Goal: Check status: Check status

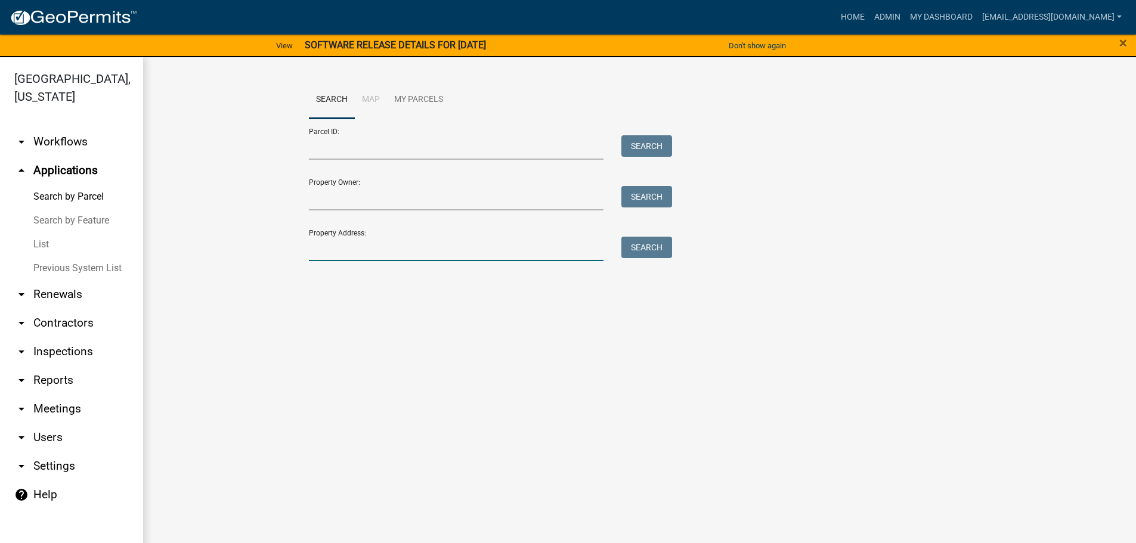
click at [381, 250] on input "Property Address:" at bounding box center [456, 249] width 295 height 24
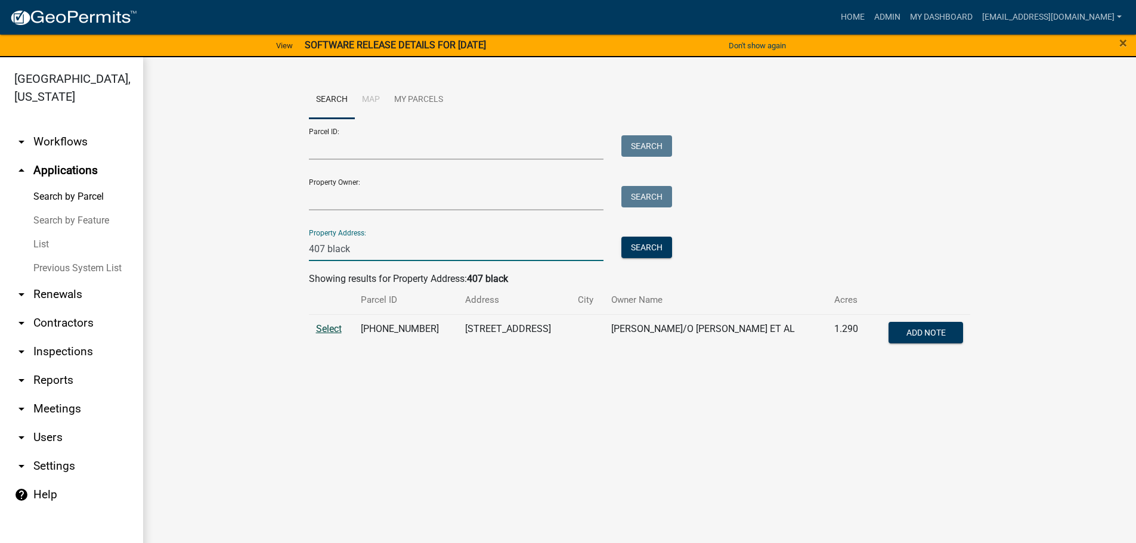
type input "407 black"
click at [318, 330] on span "Select" at bounding box center [329, 328] width 26 height 11
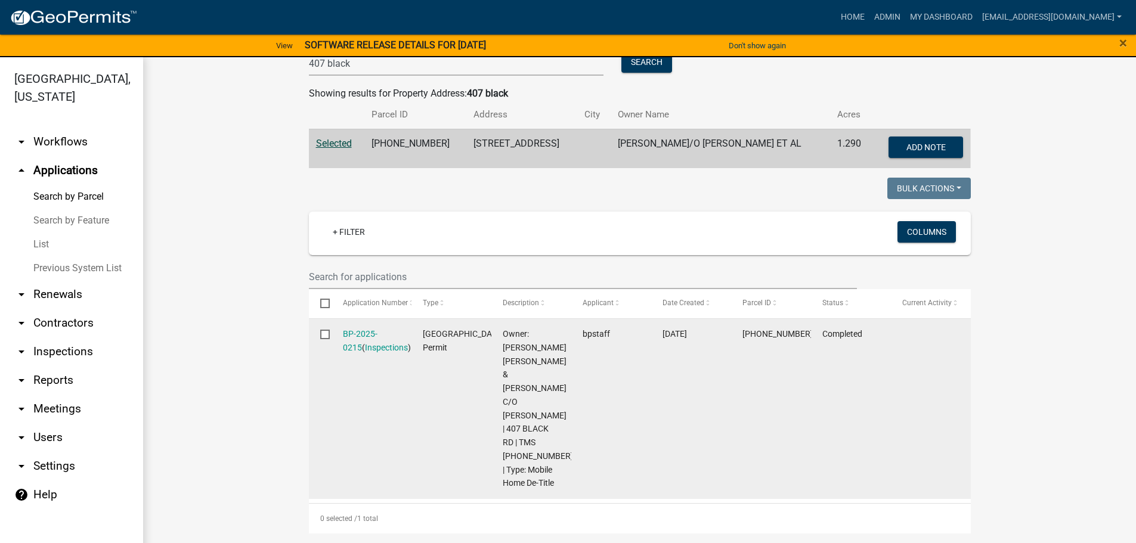
scroll to position [258, 0]
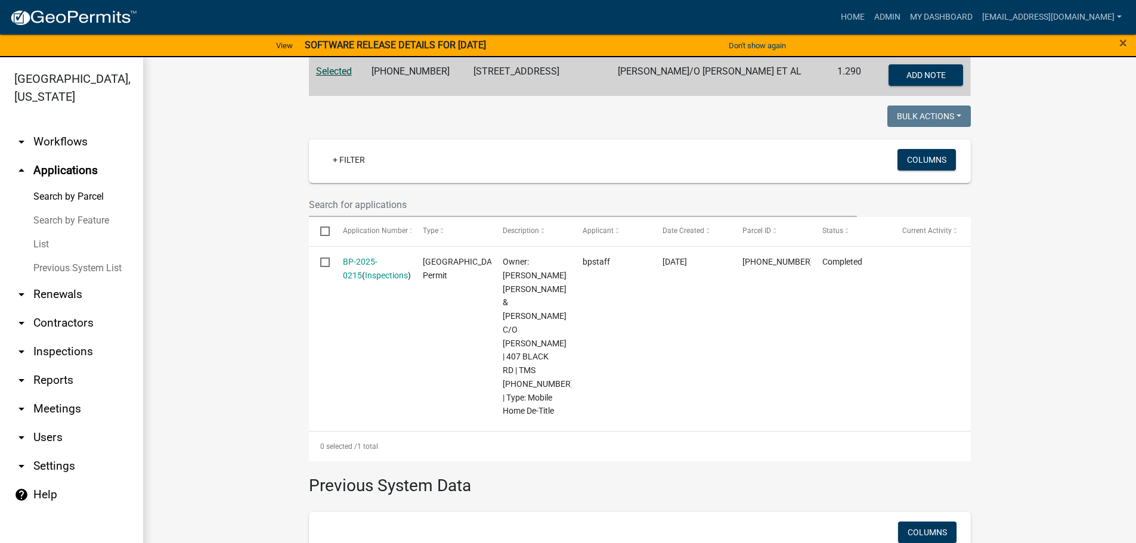
click at [41, 240] on link "List" at bounding box center [71, 245] width 143 height 24
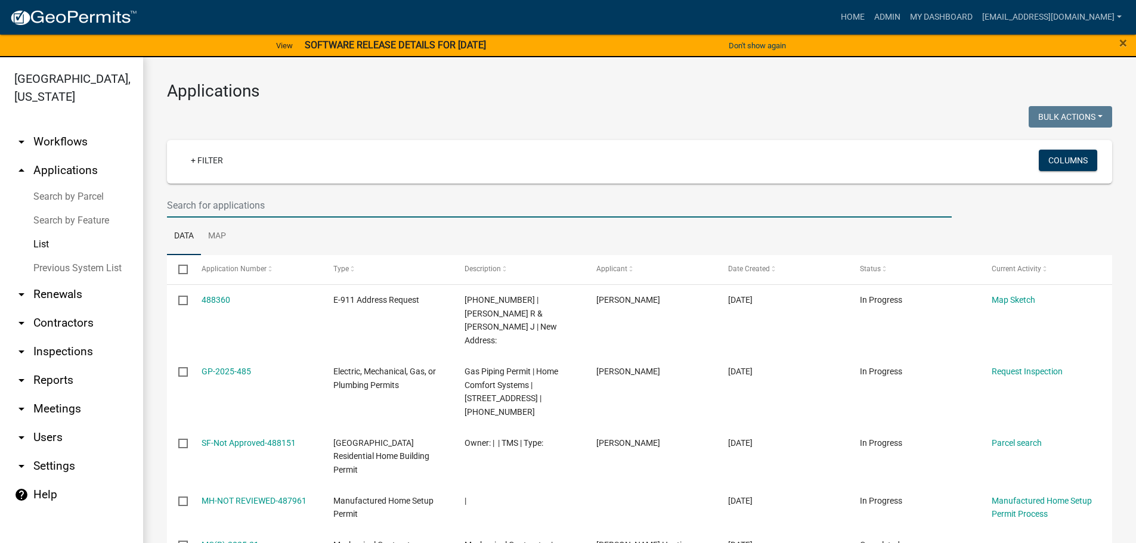
click at [253, 204] on input "text" at bounding box center [559, 205] width 785 height 24
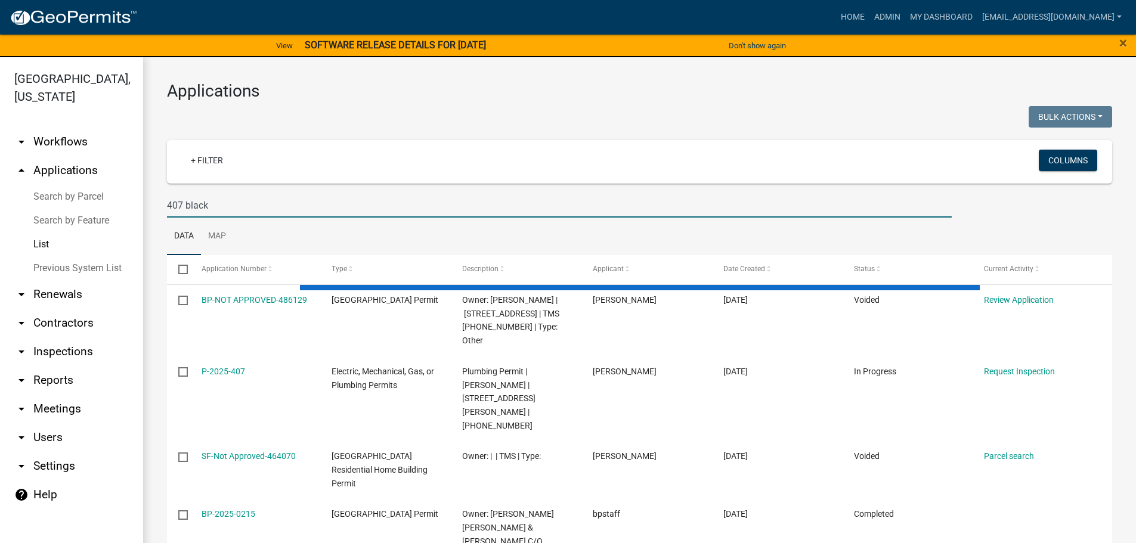
type input "407 black"
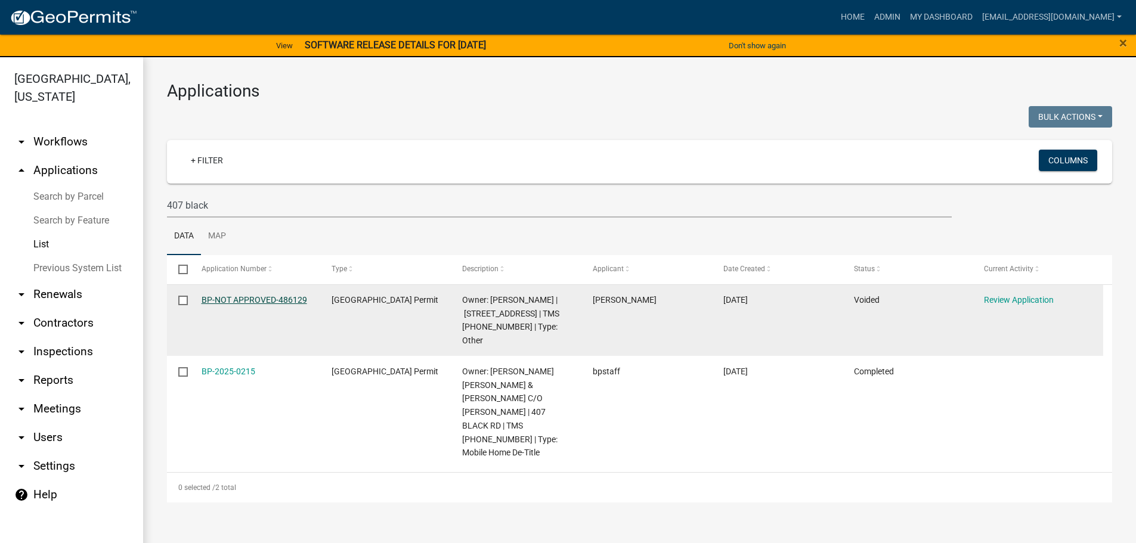
click at [286, 297] on link "BP-NOT APPROVED-486129" at bounding box center [255, 300] width 106 height 10
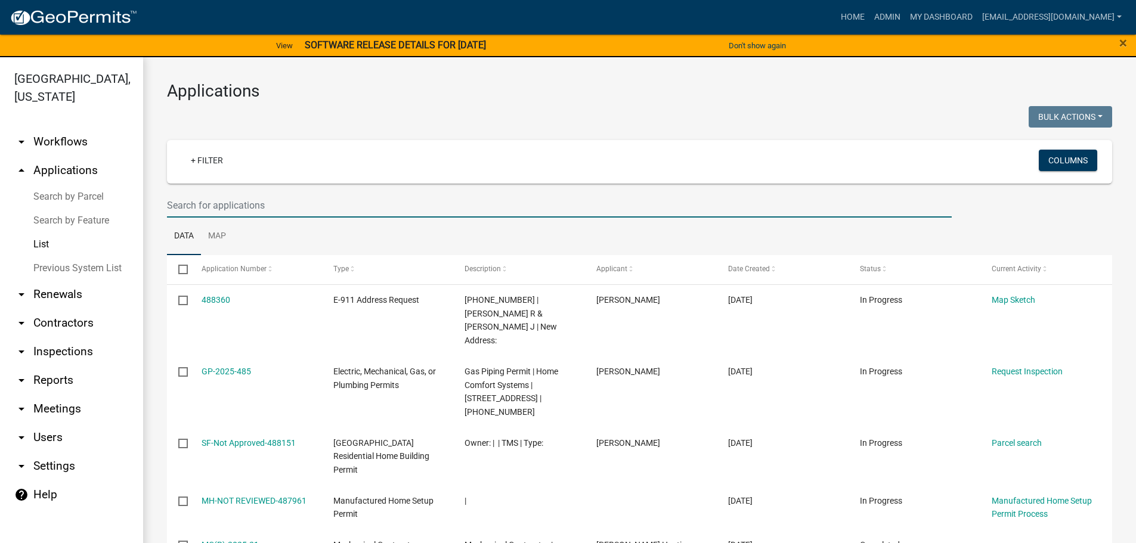
click at [276, 205] on input "text" at bounding box center [559, 205] width 785 height 24
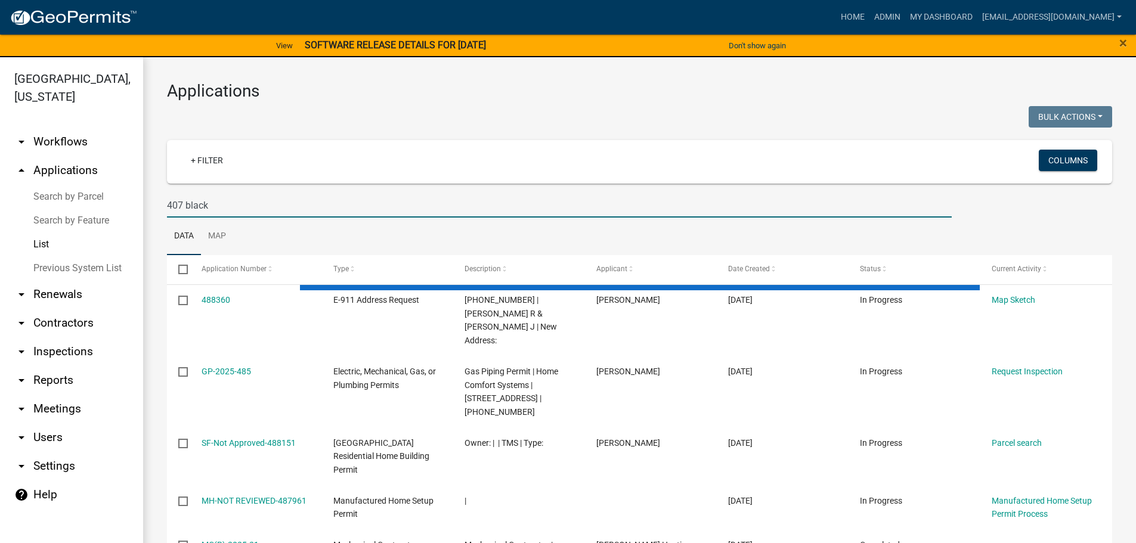
type input "407 black"
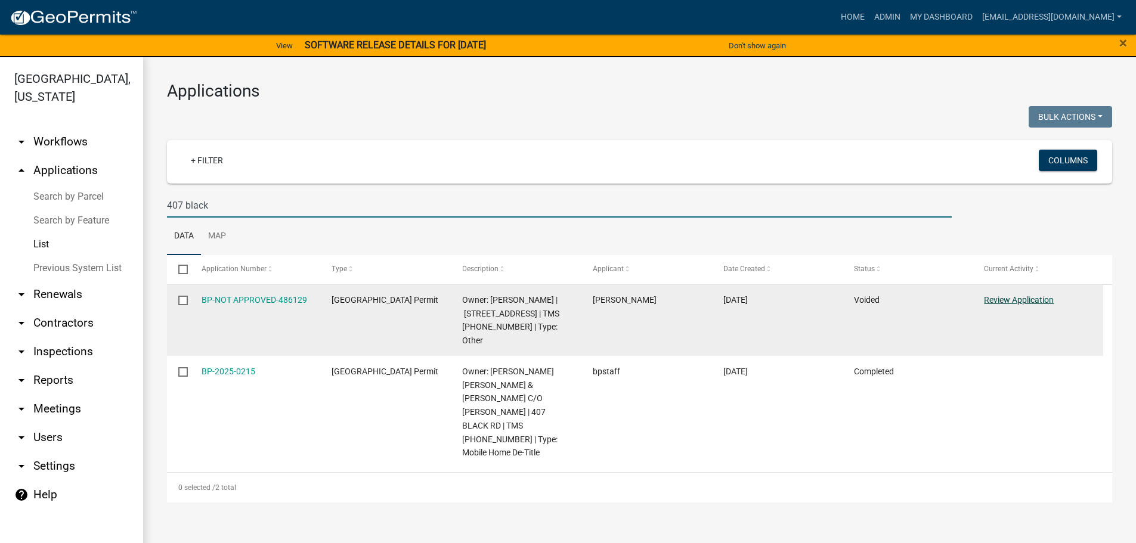
click at [1028, 296] on link "Review Application" at bounding box center [1019, 300] width 70 height 10
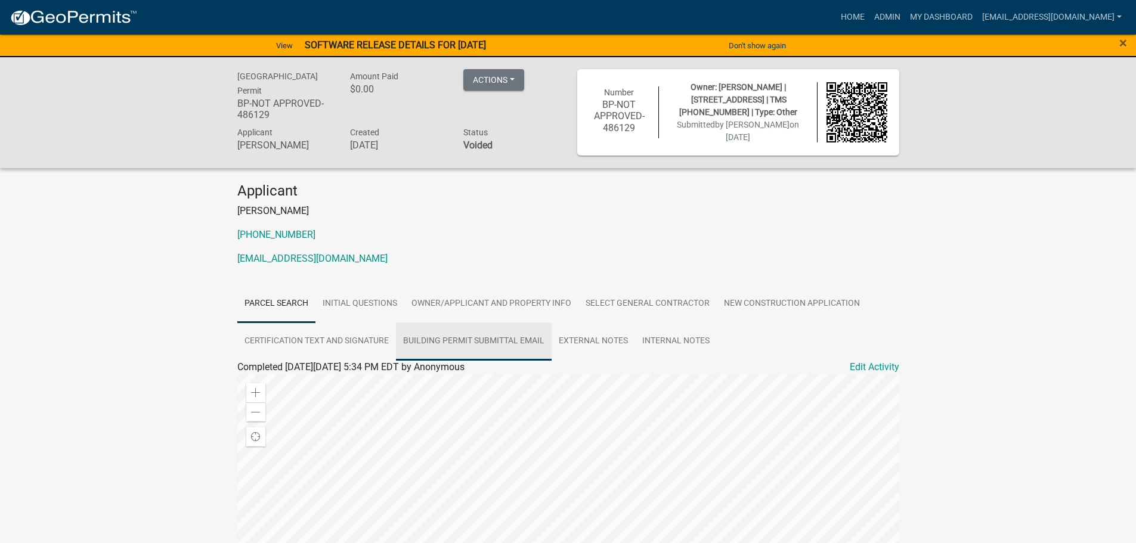
click at [486, 336] on link "Building Permit Submittal Email" at bounding box center [474, 342] width 156 height 38
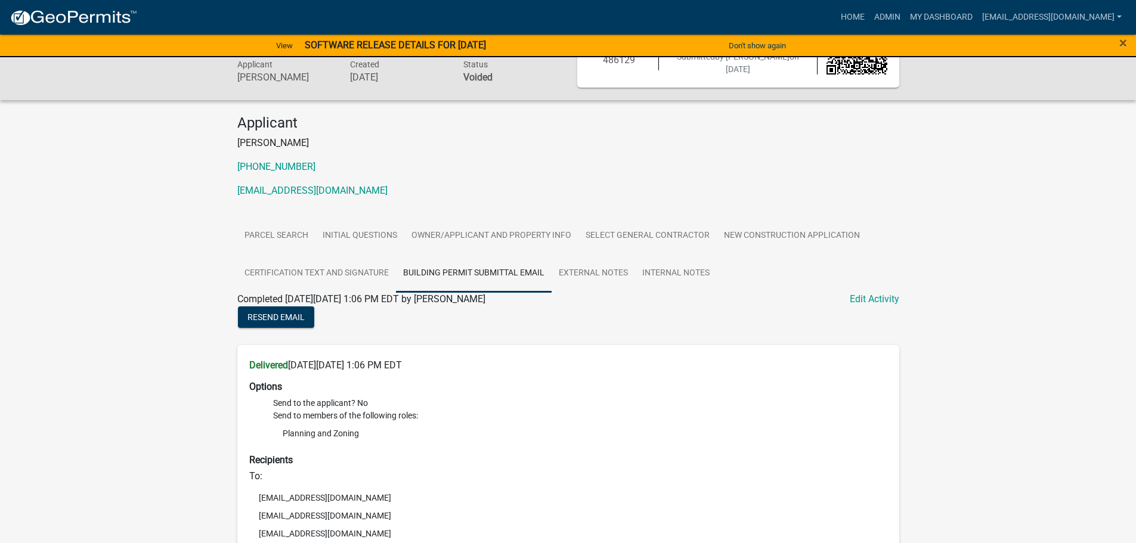
scroll to position [39, 0]
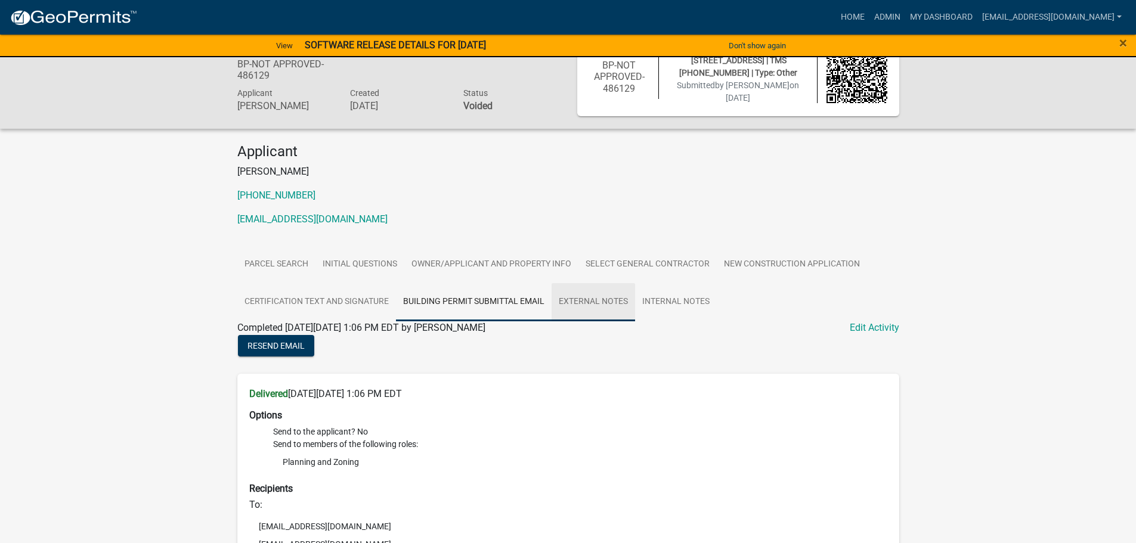
click at [610, 302] on link "External Notes" at bounding box center [592, 302] width 83 height 38
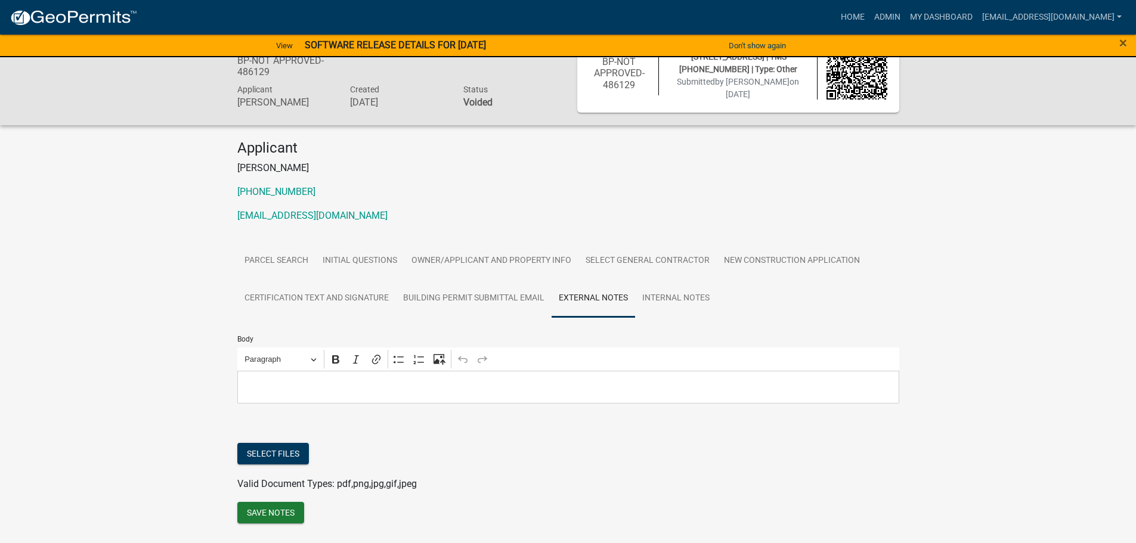
scroll to position [77, 0]
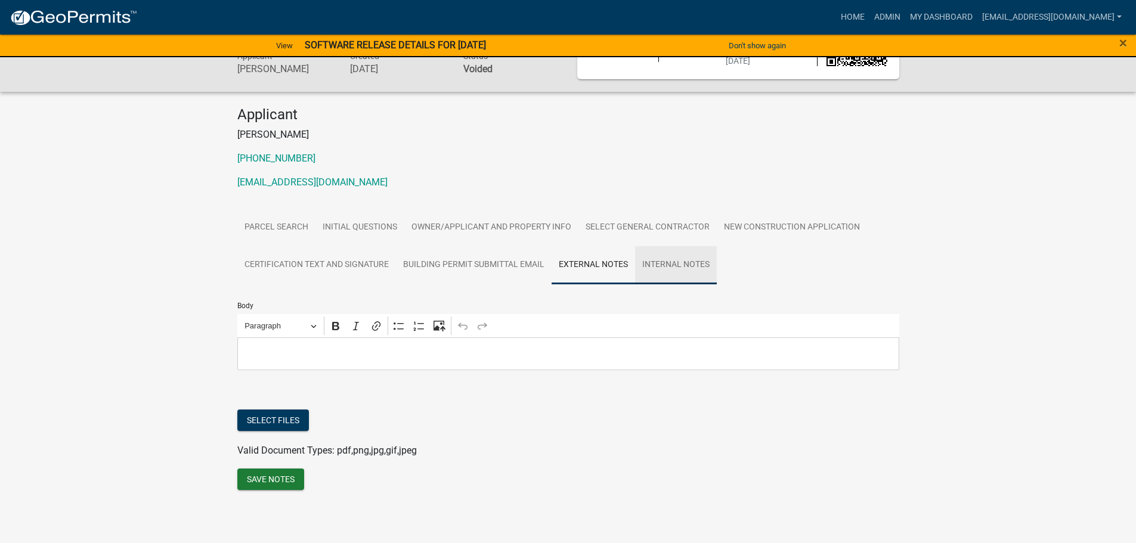
click at [678, 262] on link "Internal Notes" at bounding box center [676, 265] width 82 height 38
click at [667, 221] on link "Select General Contractor" at bounding box center [647, 228] width 138 height 38
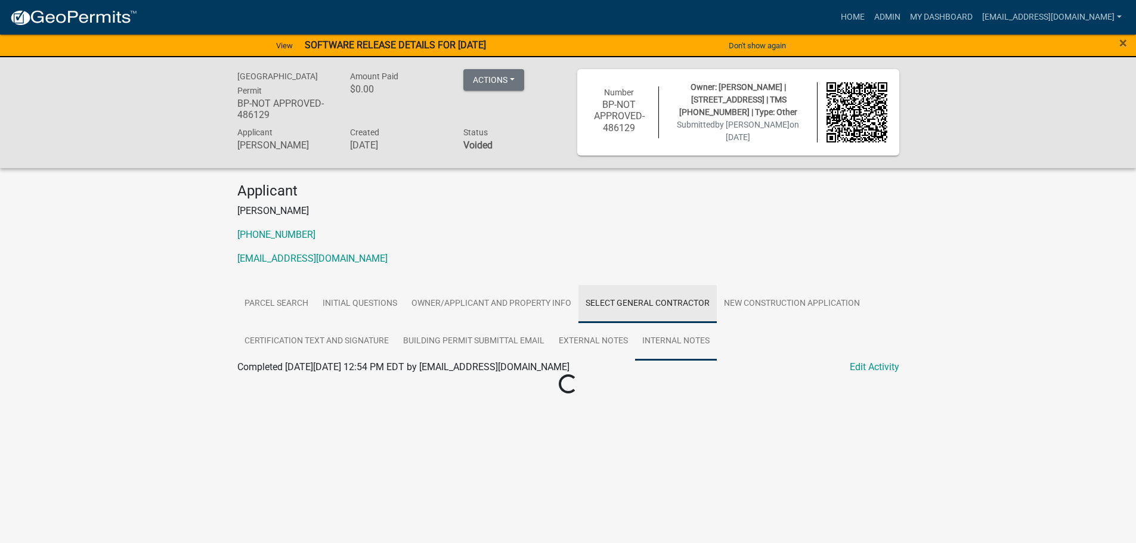
scroll to position [0, 0]
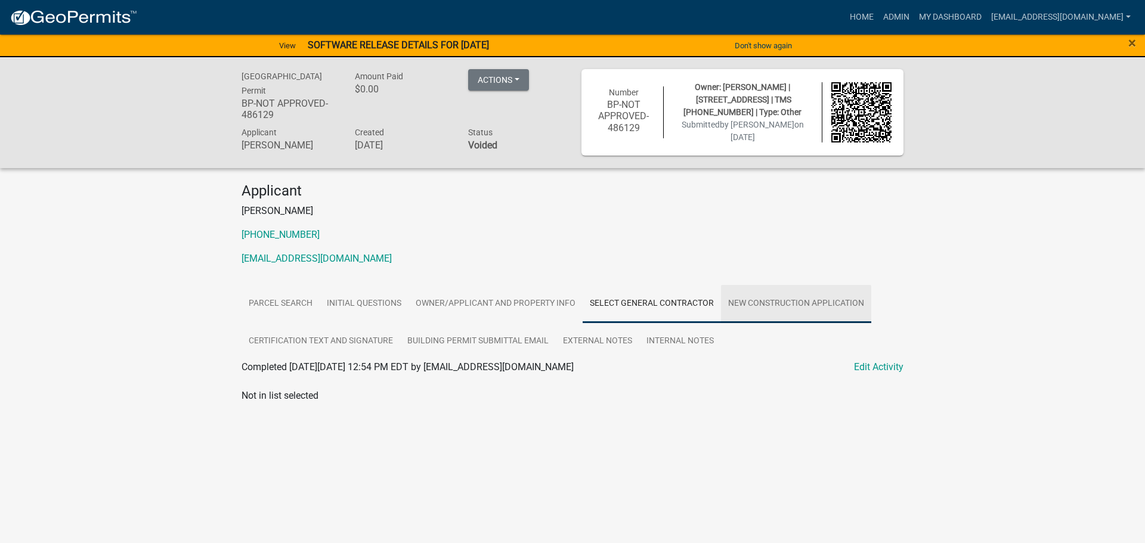
click at [808, 302] on link "New Construction Application" at bounding box center [796, 304] width 150 height 38
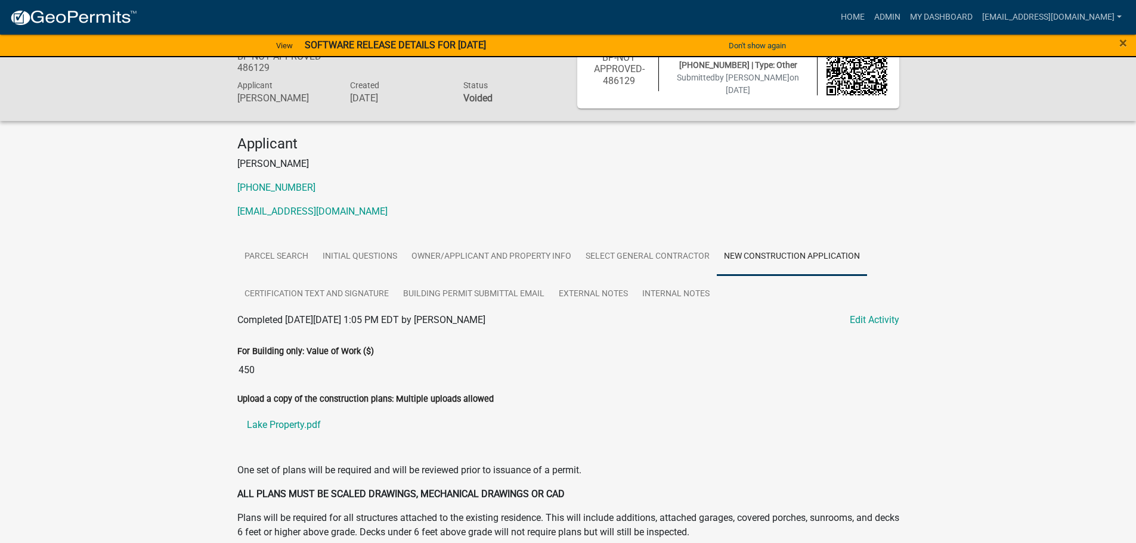
scroll to position [127, 0]
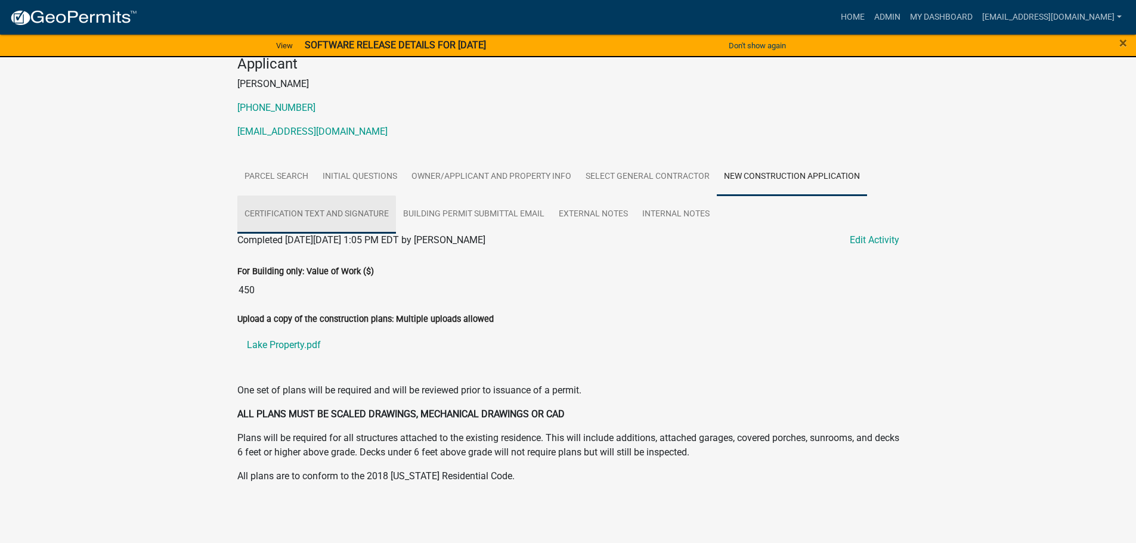
click at [335, 214] on link "Certification Text and Signature" at bounding box center [316, 215] width 159 height 38
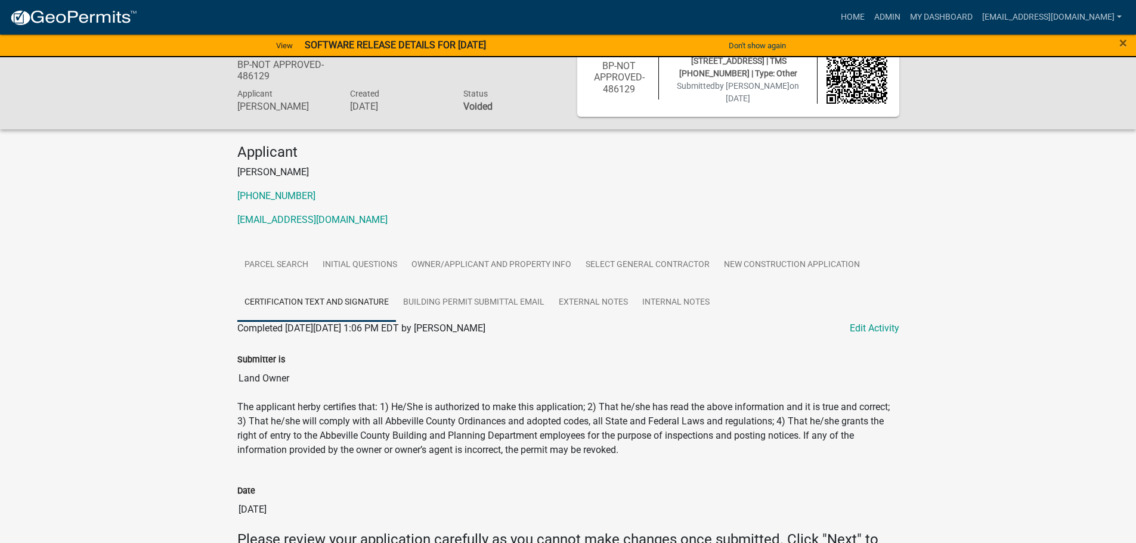
scroll to position [2, 0]
